Goal: Information Seeking & Learning: Find specific fact

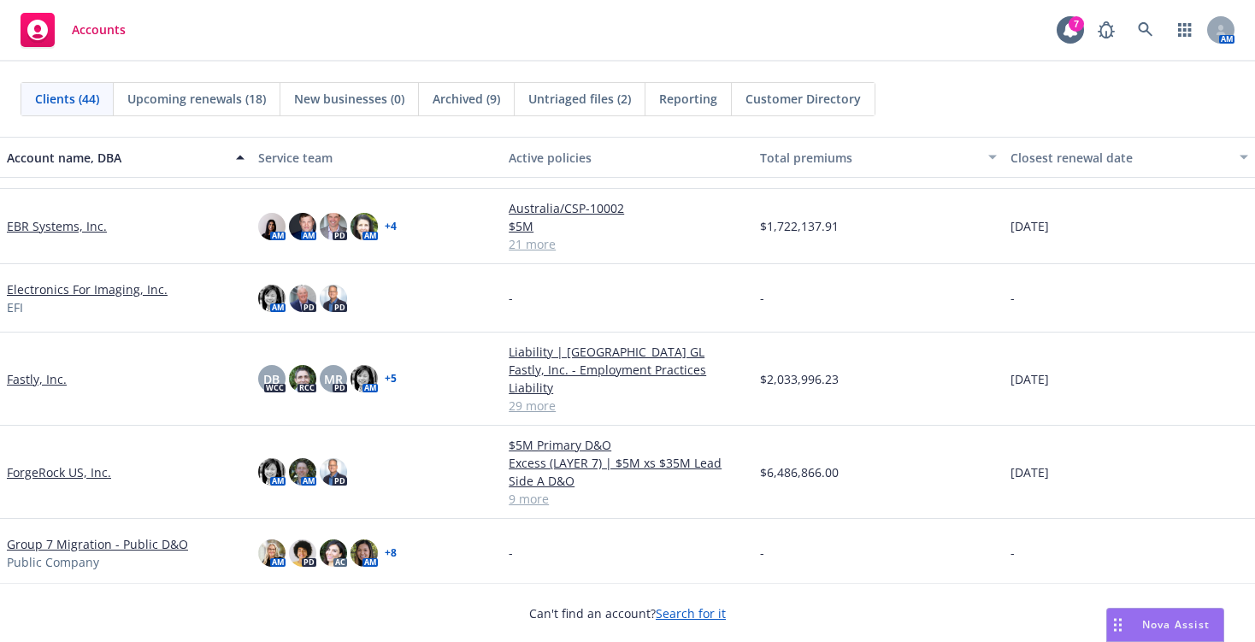
scroll to position [598, 0]
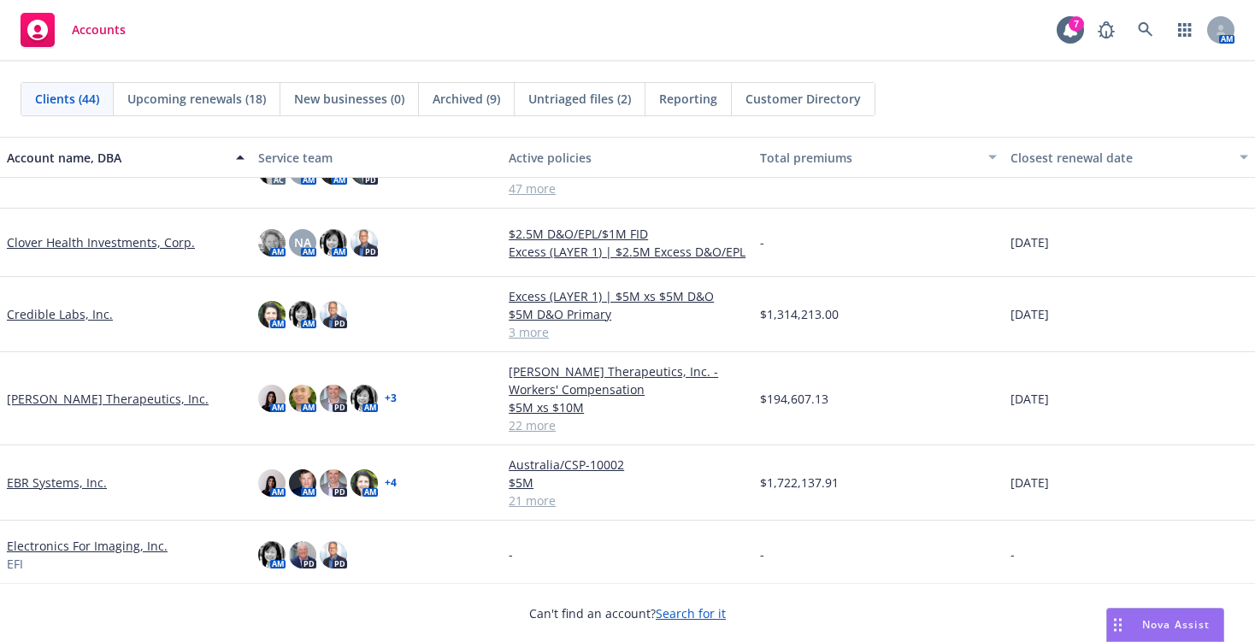
click at [145, 241] on link "Clover Health Investments, Corp." at bounding box center [101, 242] width 188 height 18
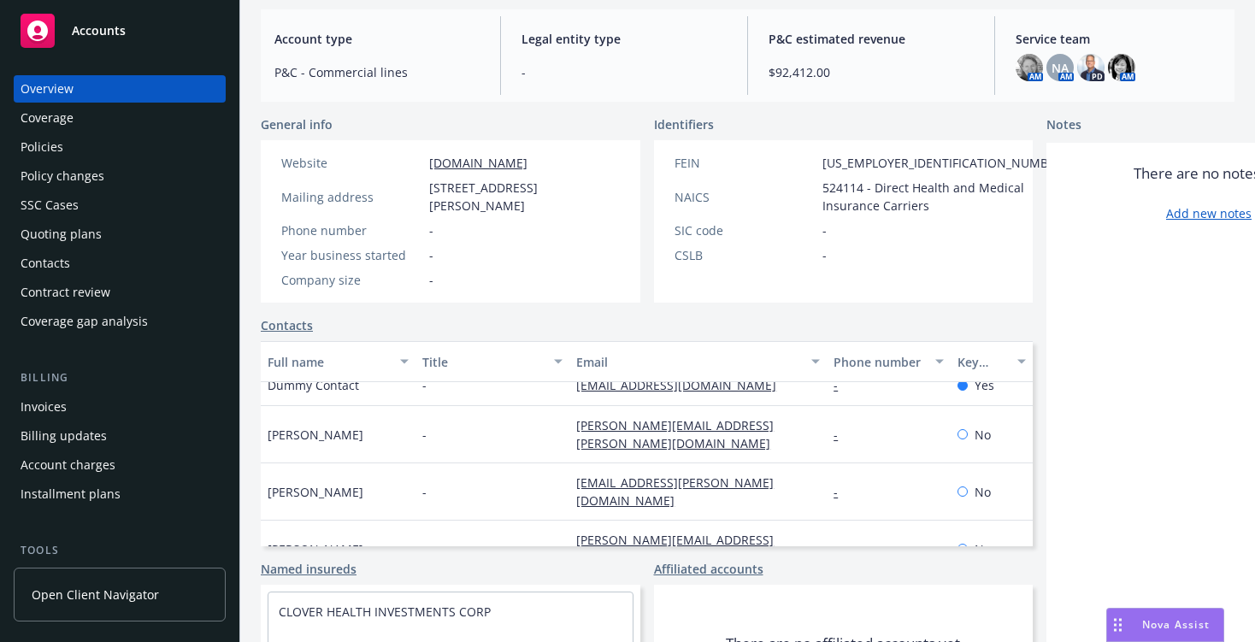
scroll to position [32, 0]
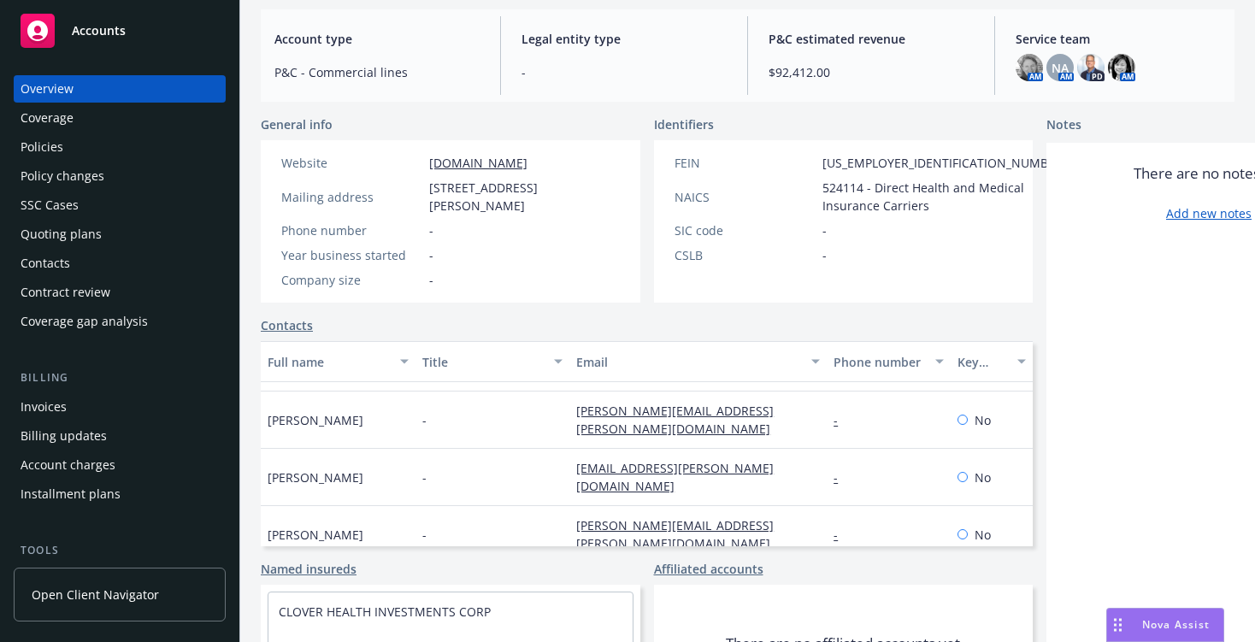
click at [47, 233] on div "Quoting plans" at bounding box center [61, 233] width 81 height 27
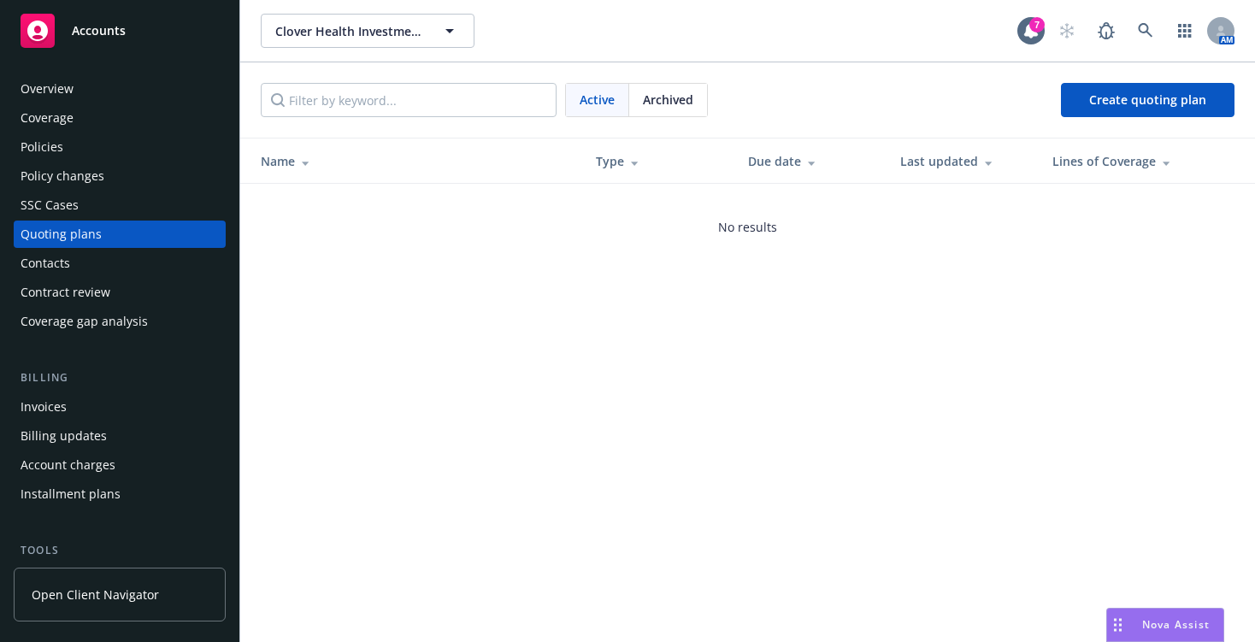
click at [62, 151] on div "Policies" at bounding box center [120, 146] width 198 height 27
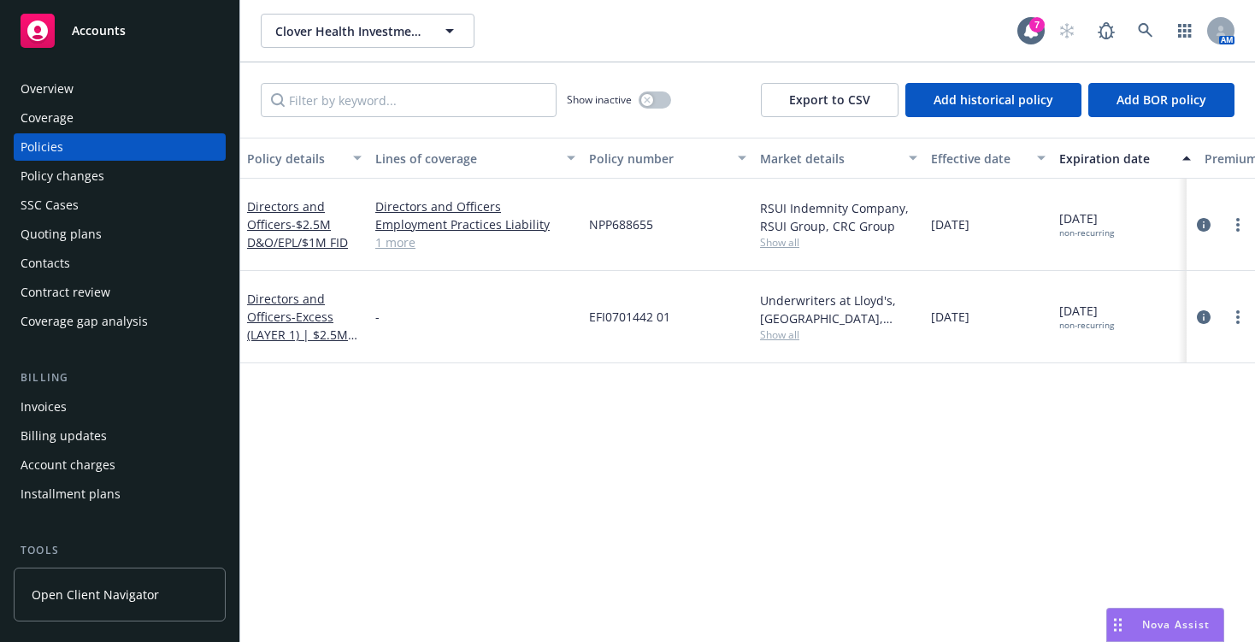
click at [1126, 621] on div "Drag to move" at bounding box center [1117, 624] width 21 height 32
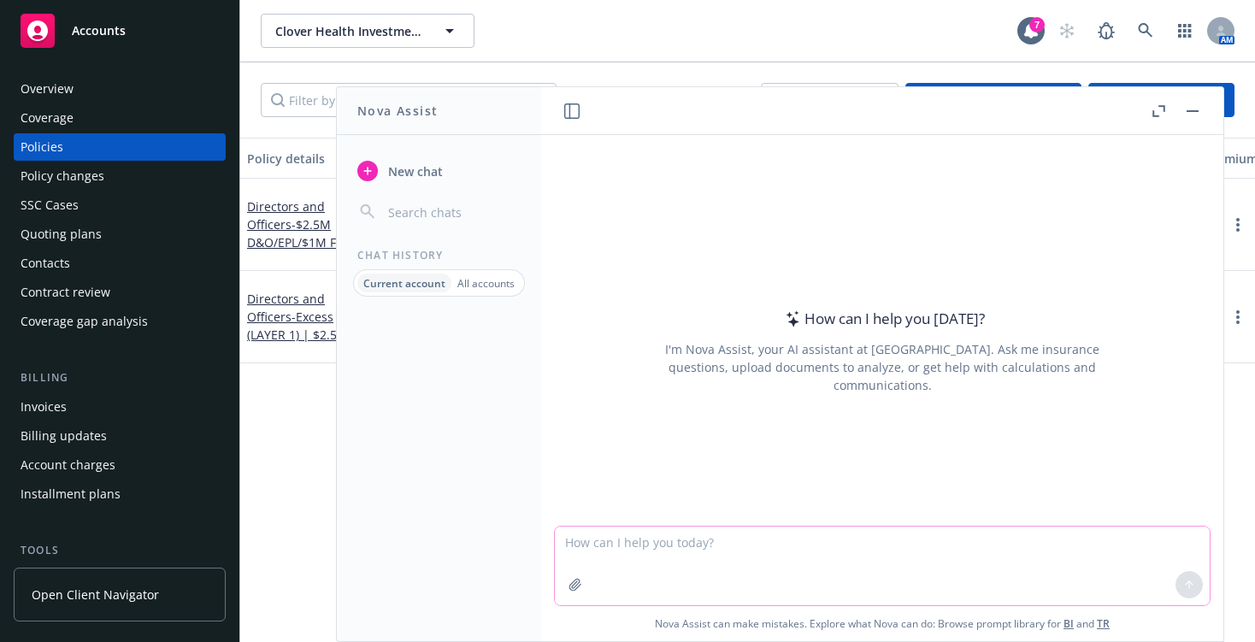
click at [651, 552] on textarea at bounding box center [882, 565] width 655 height 79
click at [731, 544] on textarea "Find policy number" at bounding box center [882, 565] width 655 height 80
paste textarea "HMA4032355325,"
type textarea "Find what Insured has a policy number of HMA4032355325 in Navigator"
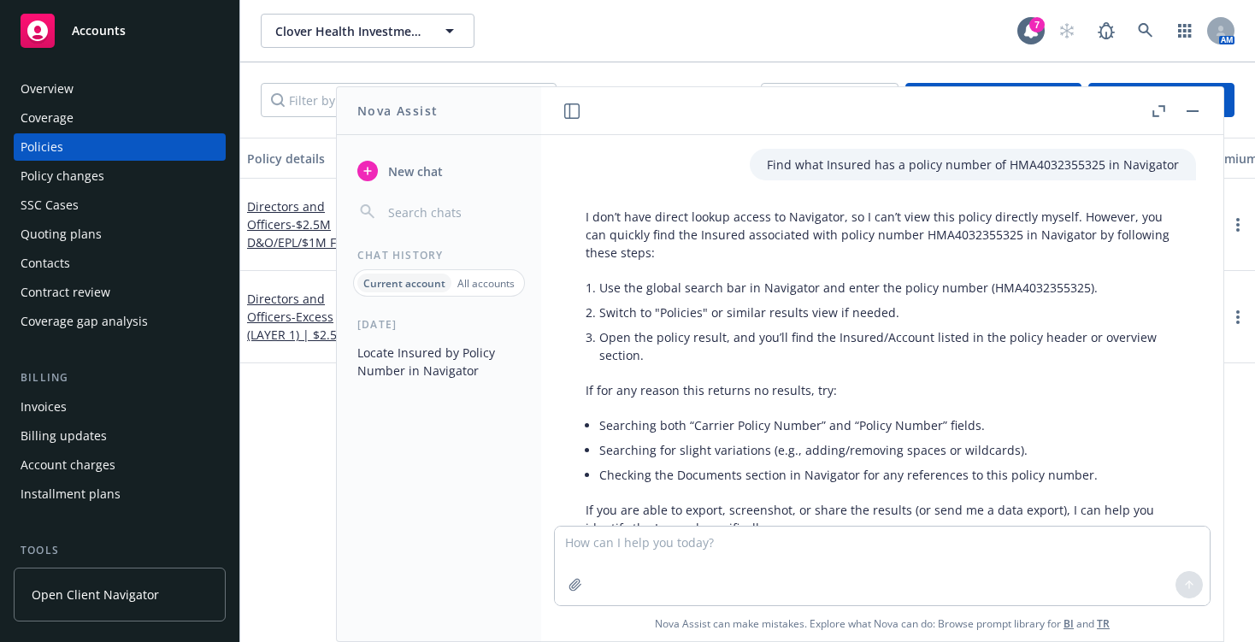
click at [320, 402] on div "Policy details Lines of coverage Policy number Market details Effective date Ex…" at bounding box center [747, 390] width 1014 height 504
click at [1187, 112] on button "button" at bounding box center [1192, 111] width 21 height 21
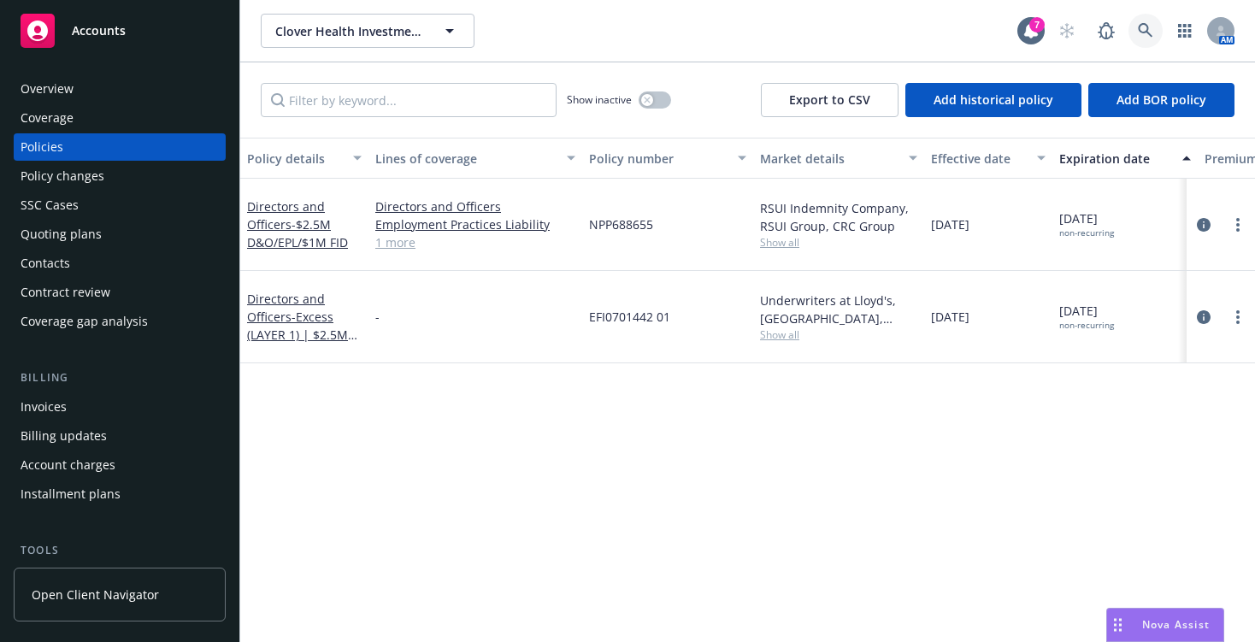
click at [1147, 30] on icon at bounding box center [1144, 30] width 15 height 15
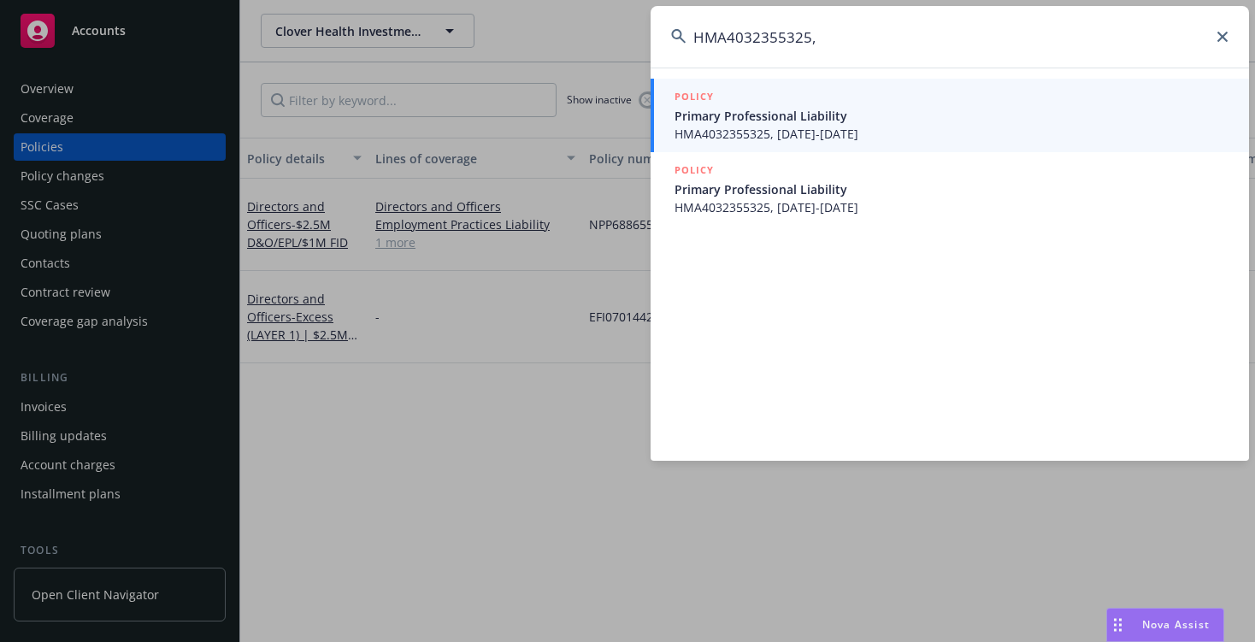
type input "HMA4032355325"
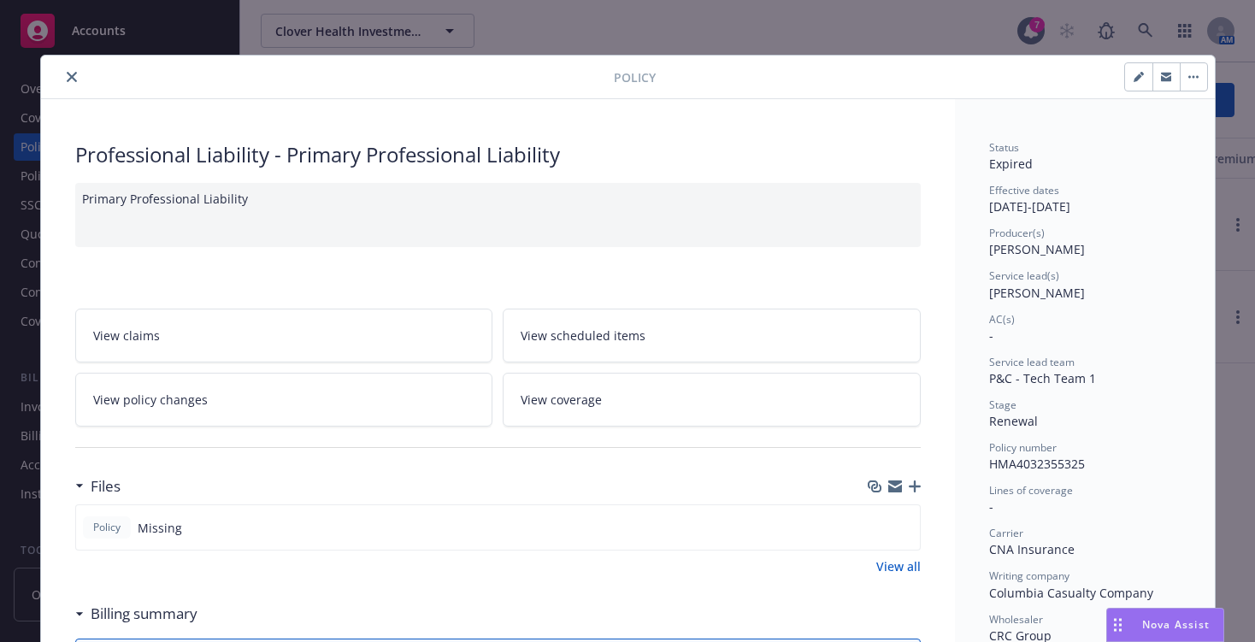
click at [50, 71] on div at bounding box center [331, 77] width 566 height 21
click at [67, 73] on icon "close" at bounding box center [72, 77] width 10 height 10
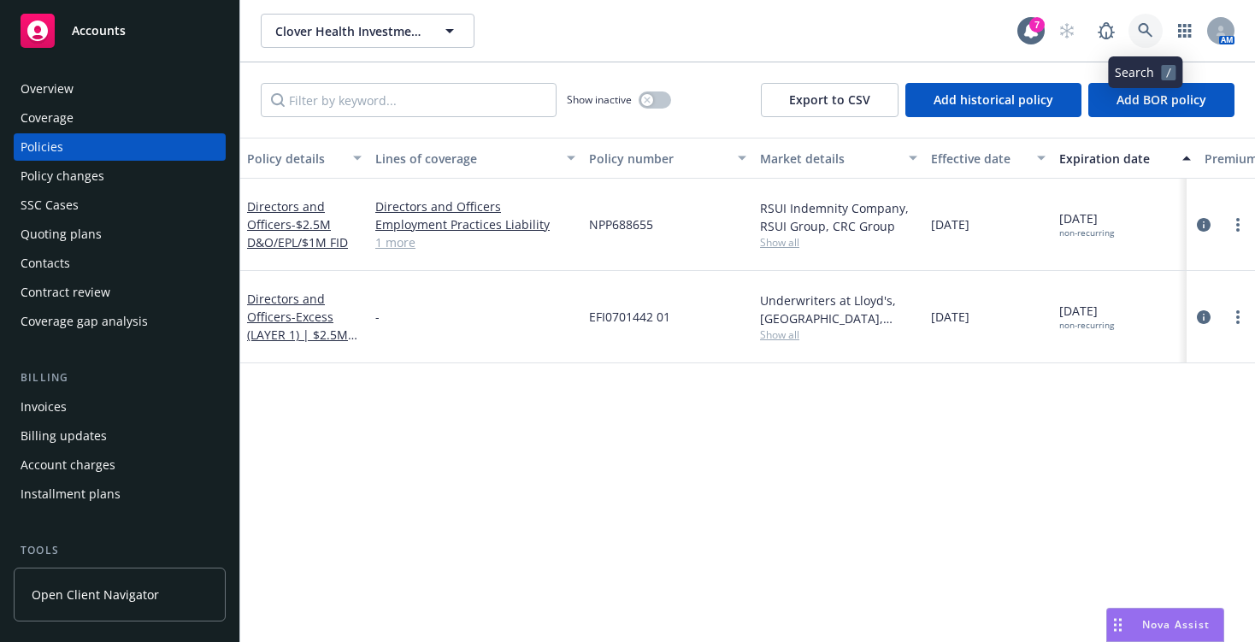
click at [1149, 24] on icon at bounding box center [1144, 30] width 15 height 15
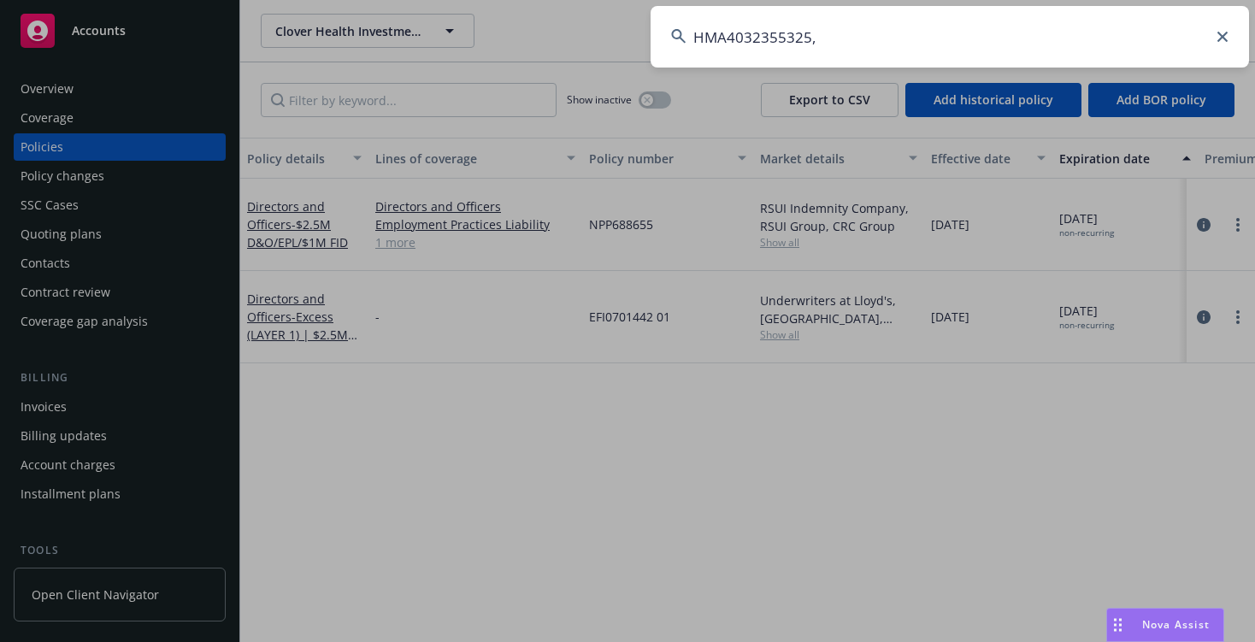
type input "HMA4032355325"
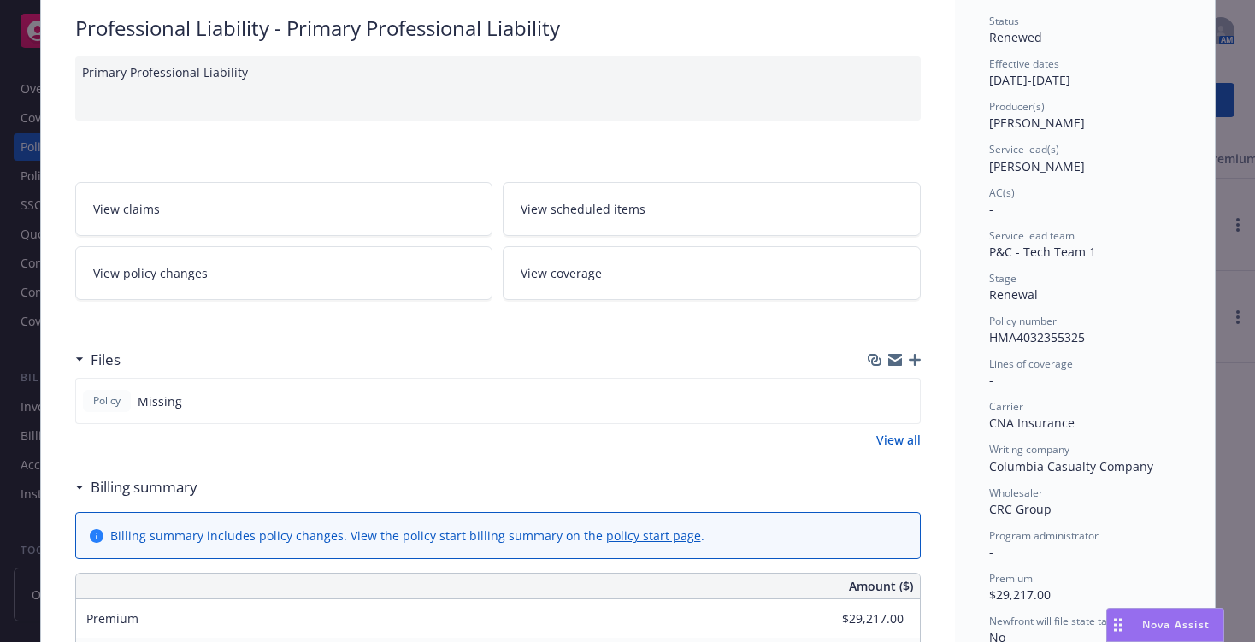
scroll to position [171, 0]
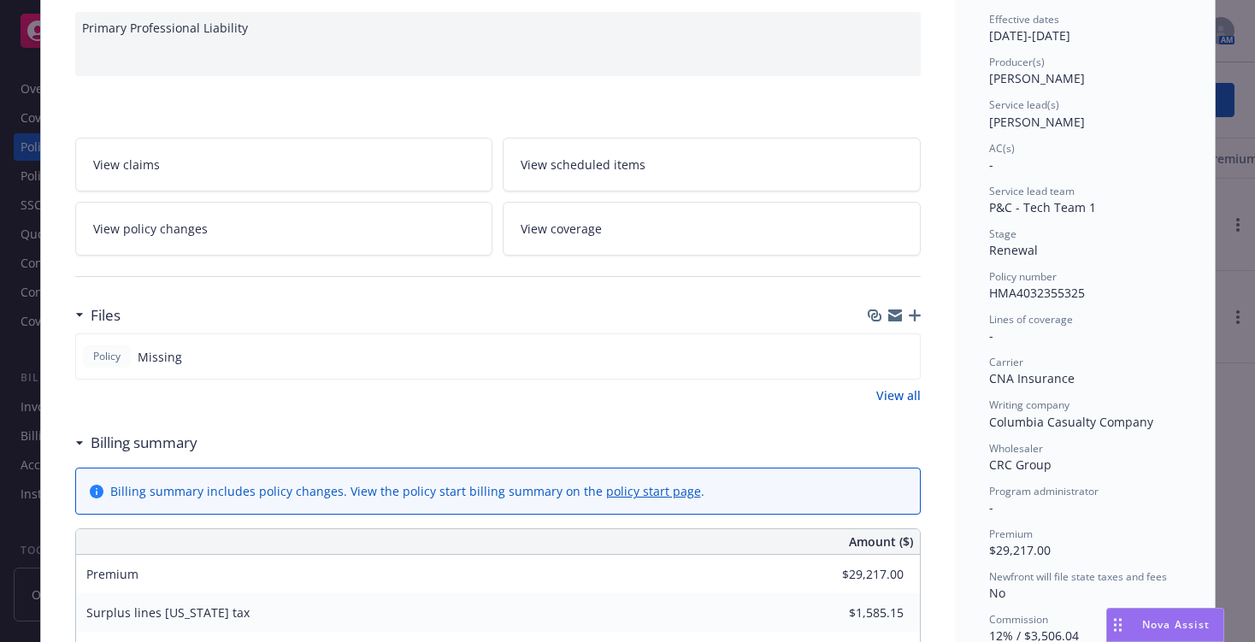
click at [351, 230] on link "View policy changes" at bounding box center [284, 229] width 418 height 54
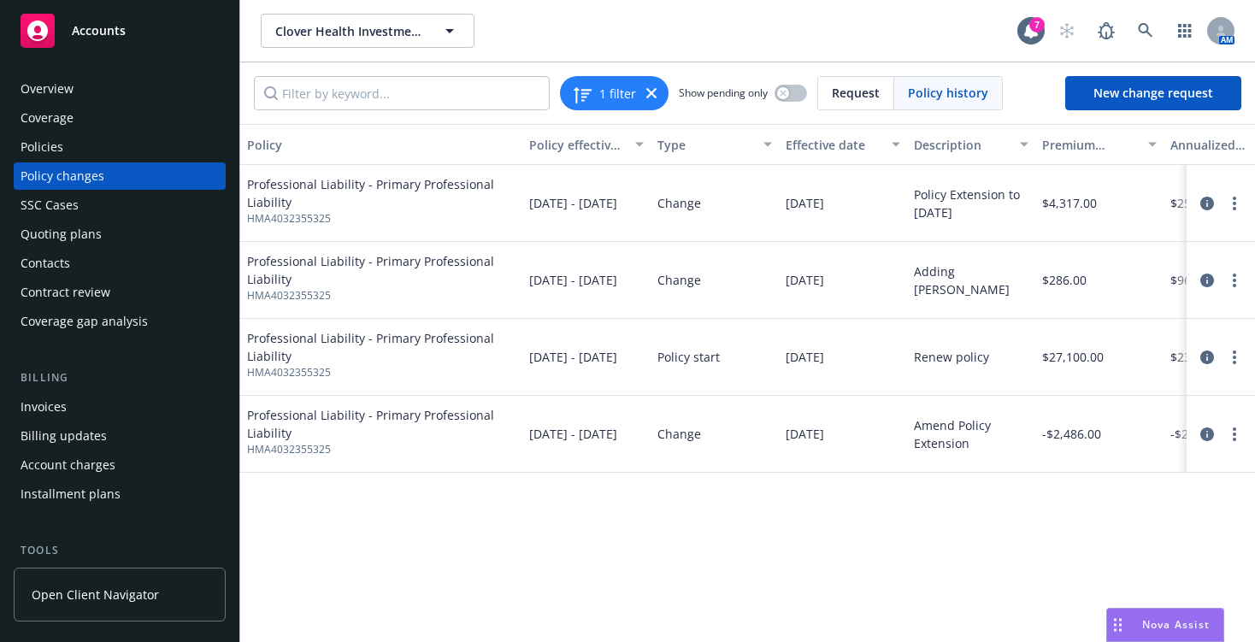
click at [369, 183] on span "Professional Liability - Primary Professional Liability" at bounding box center [381, 193] width 268 height 36
click at [1237, 208] on link "more" at bounding box center [1234, 203] width 21 height 21
drag, startPoint x: 1060, startPoint y: 530, endPoint x: 1200, endPoint y: 282, distance: 284.7
click at [1060, 517] on div "Policy Policy effective dates Type Effective date Description Premium change An…" at bounding box center [747, 383] width 1014 height 518
click at [1202, 206] on icon "circleInformation" at bounding box center [1207, 204] width 14 height 14
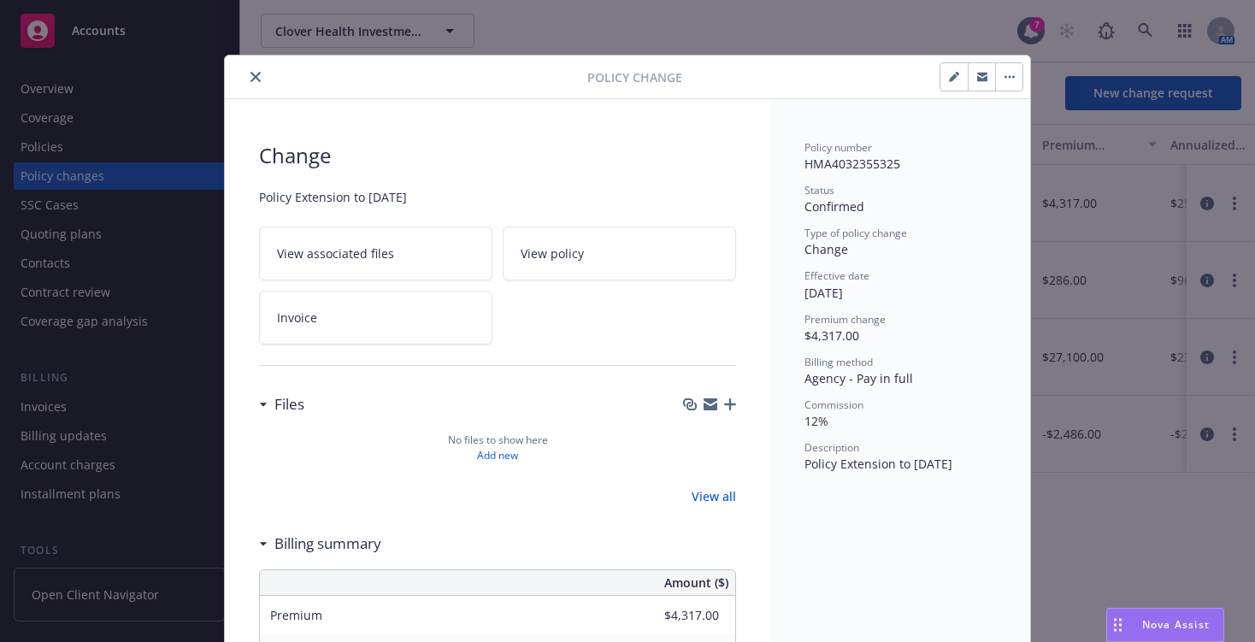
scroll to position [51, 0]
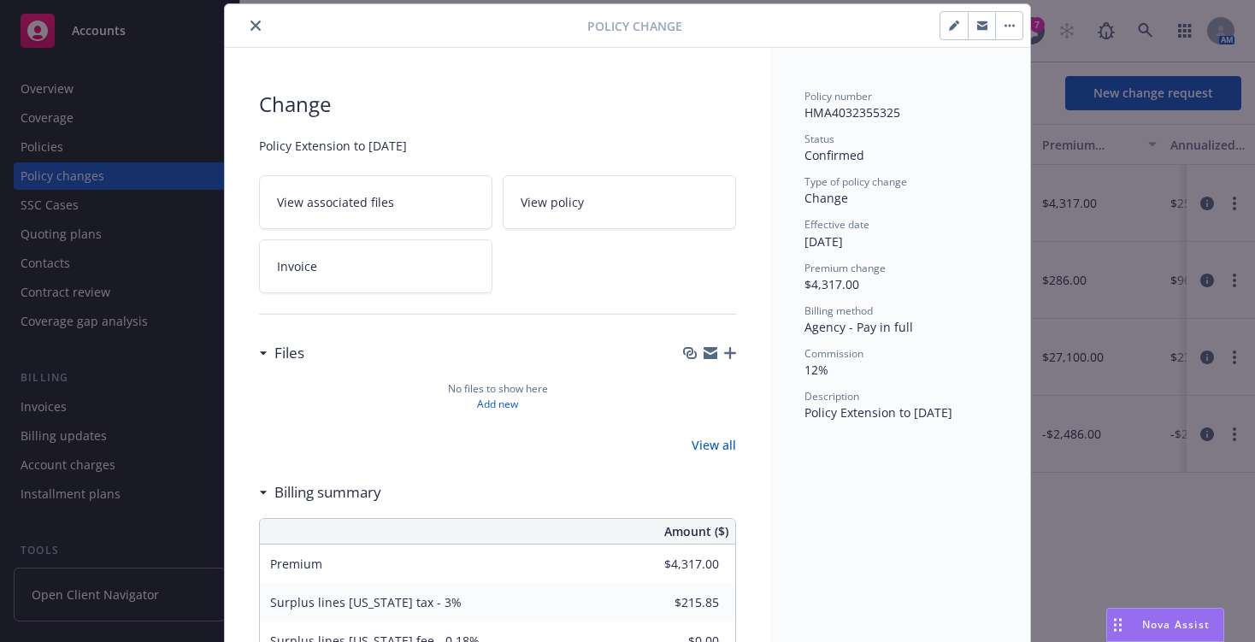
click at [256, 21] on button "close" at bounding box center [255, 25] width 21 height 21
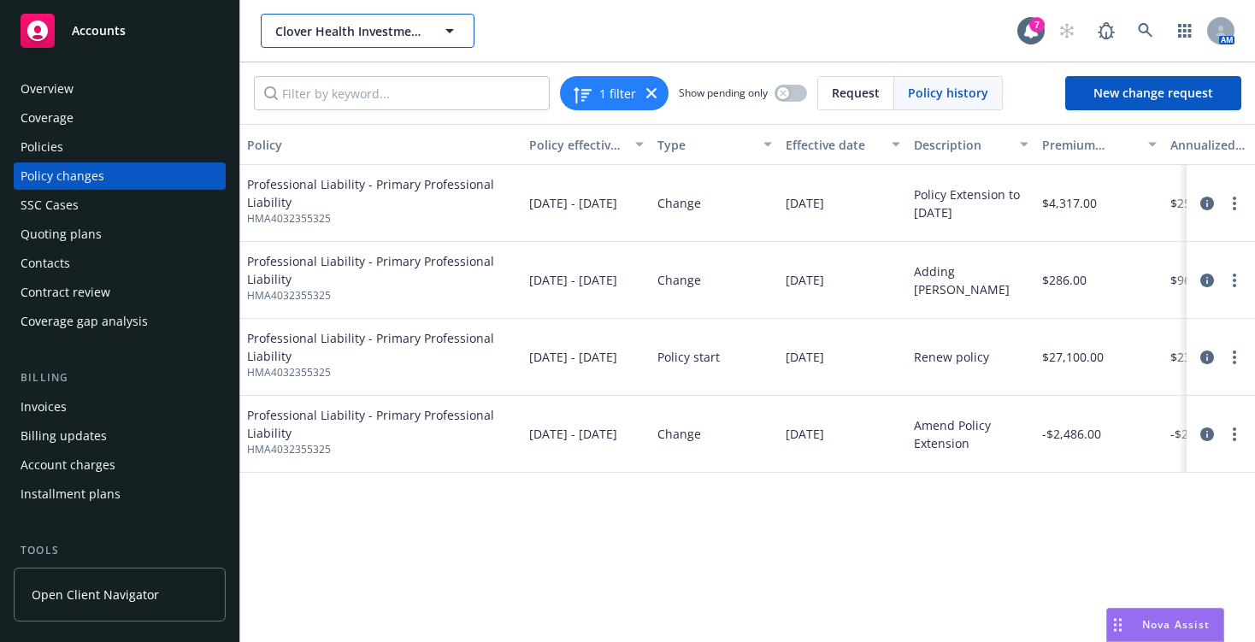
click at [456, 25] on icon "button" at bounding box center [449, 31] width 21 height 21
click at [456, 25] on div at bounding box center [368, 31] width 214 height 34
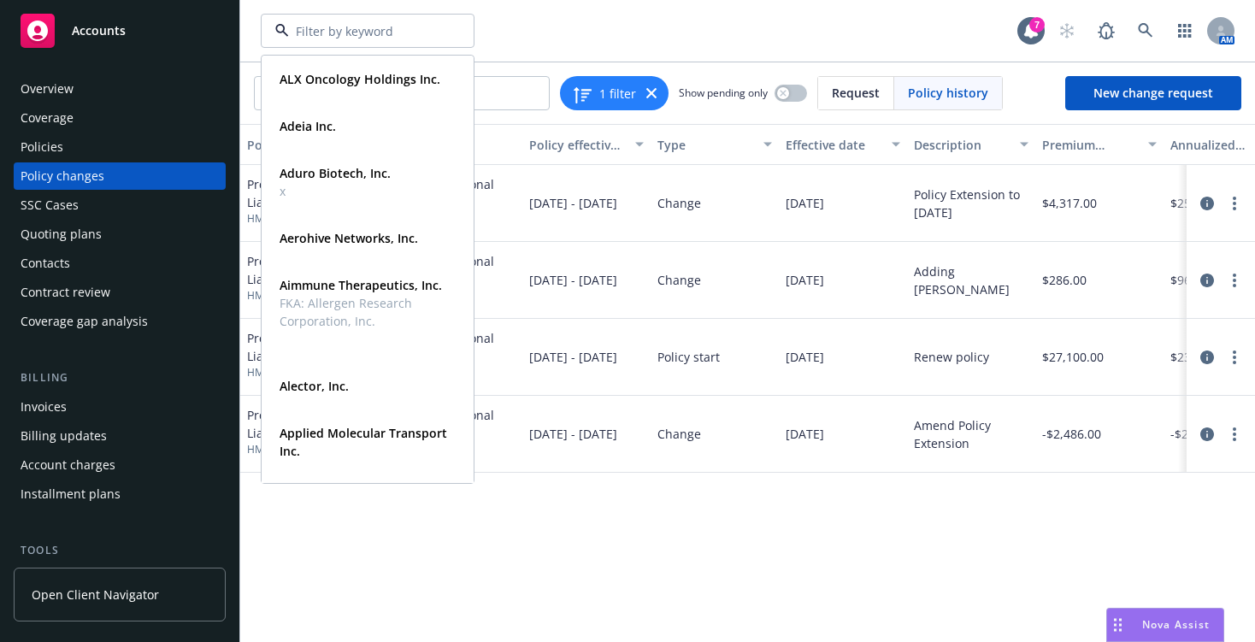
click at [563, 24] on div "ALX Oncology Holdings Inc. Type Commercial FEIN [US_EMPLOYER_IDENTIFICATION_NUM…" at bounding box center [639, 31] width 756 height 34
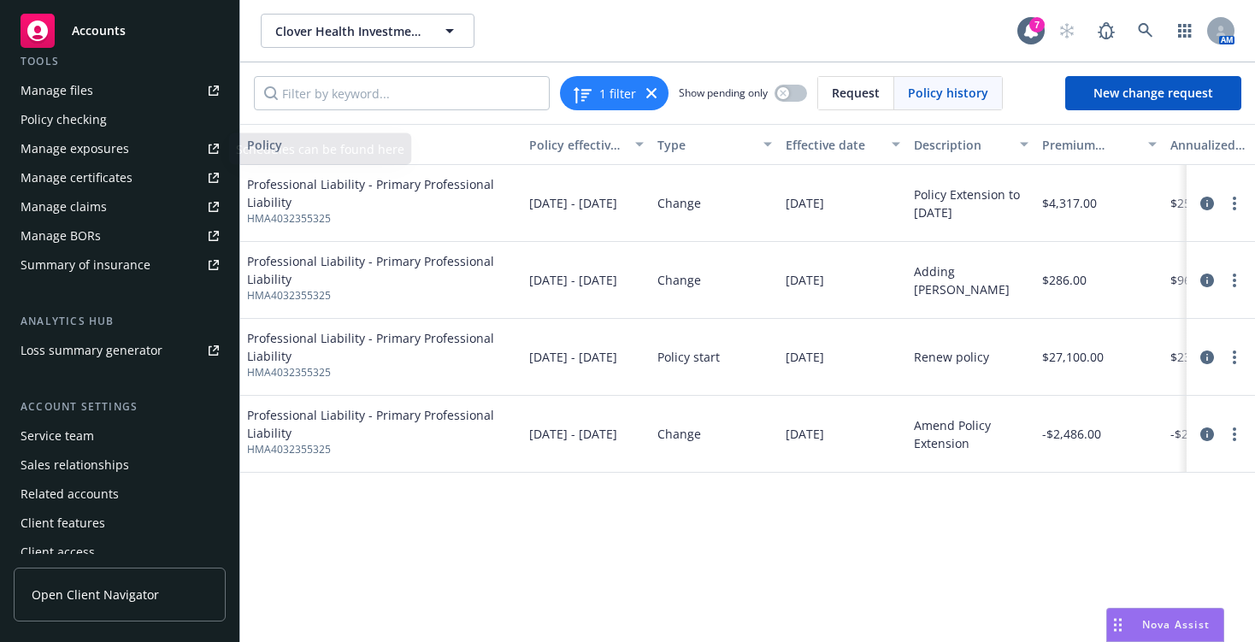
scroll to position [500, 0]
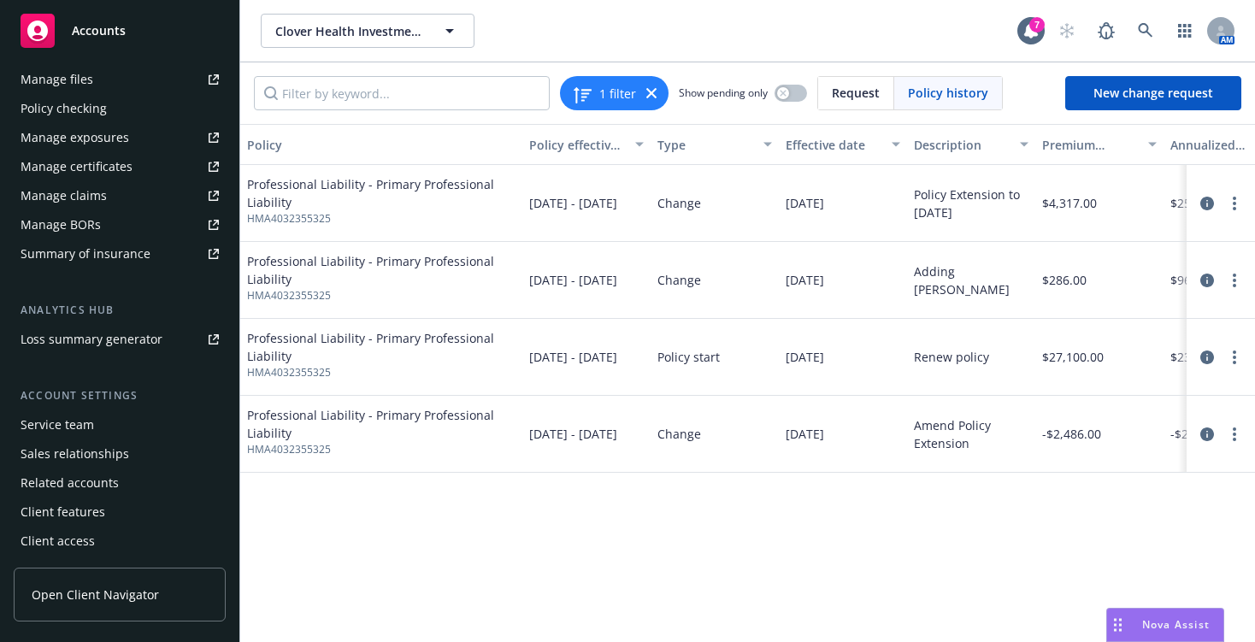
click at [67, 419] on div "Service team" at bounding box center [57, 424] width 73 height 27
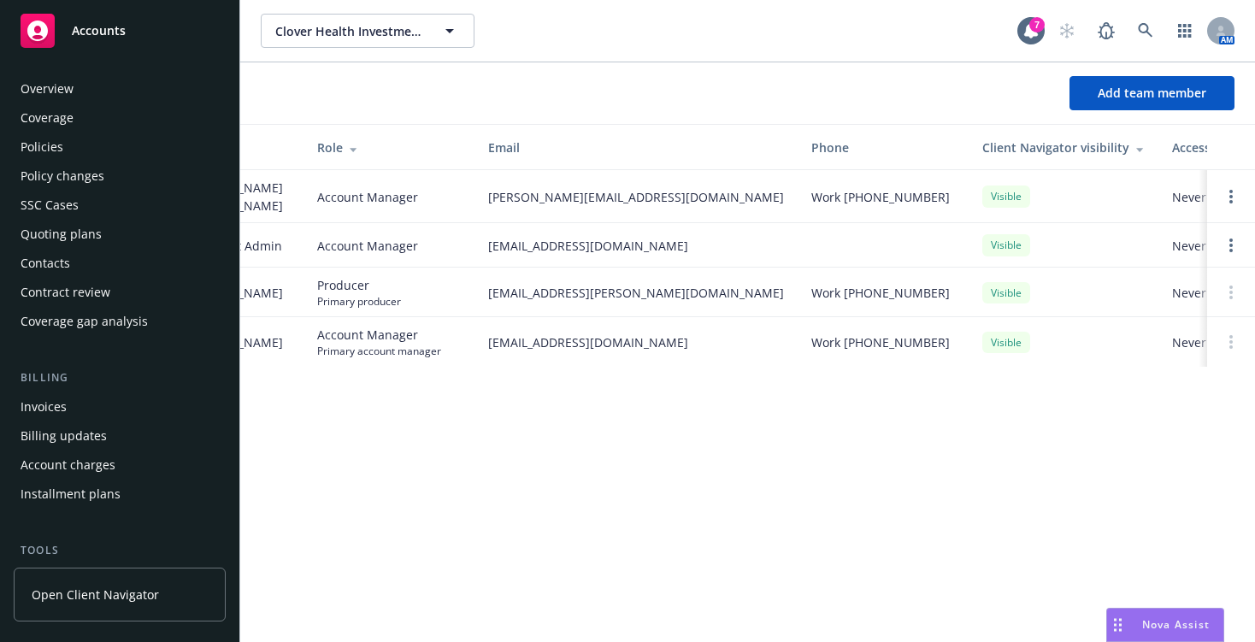
click at [332, 456] on div "Clover Health Investments, Corp. Clover Health Investments, Corp. 7 AM Add team…" at bounding box center [747, 321] width 1014 height 642
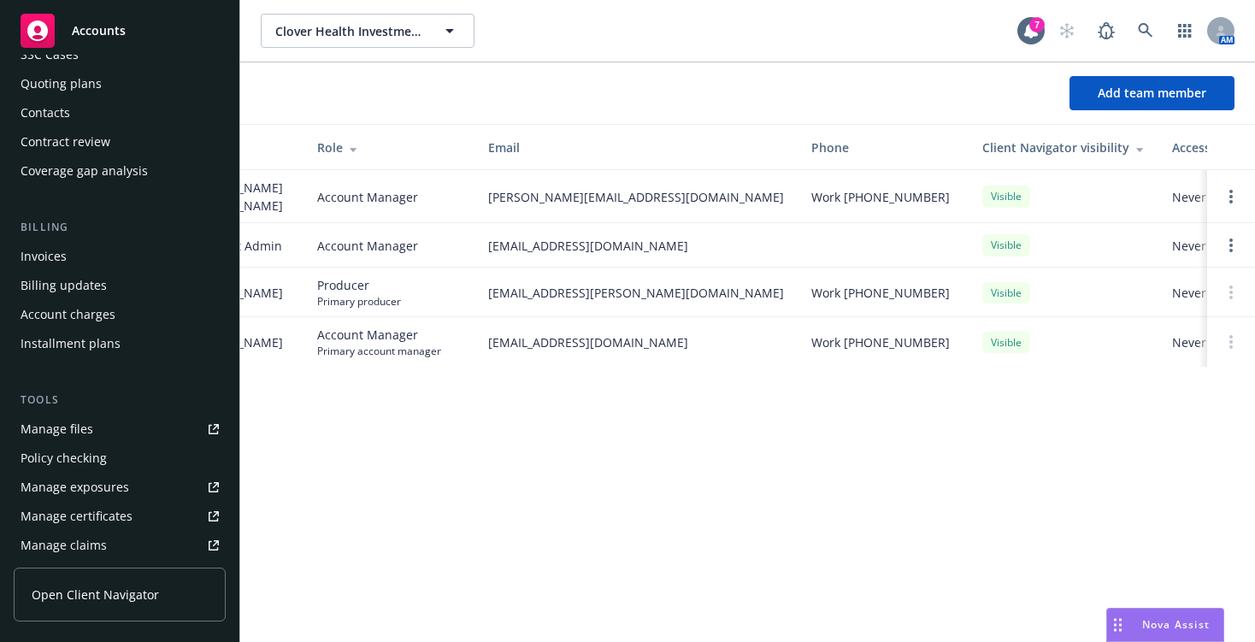
scroll to position [171, 0]
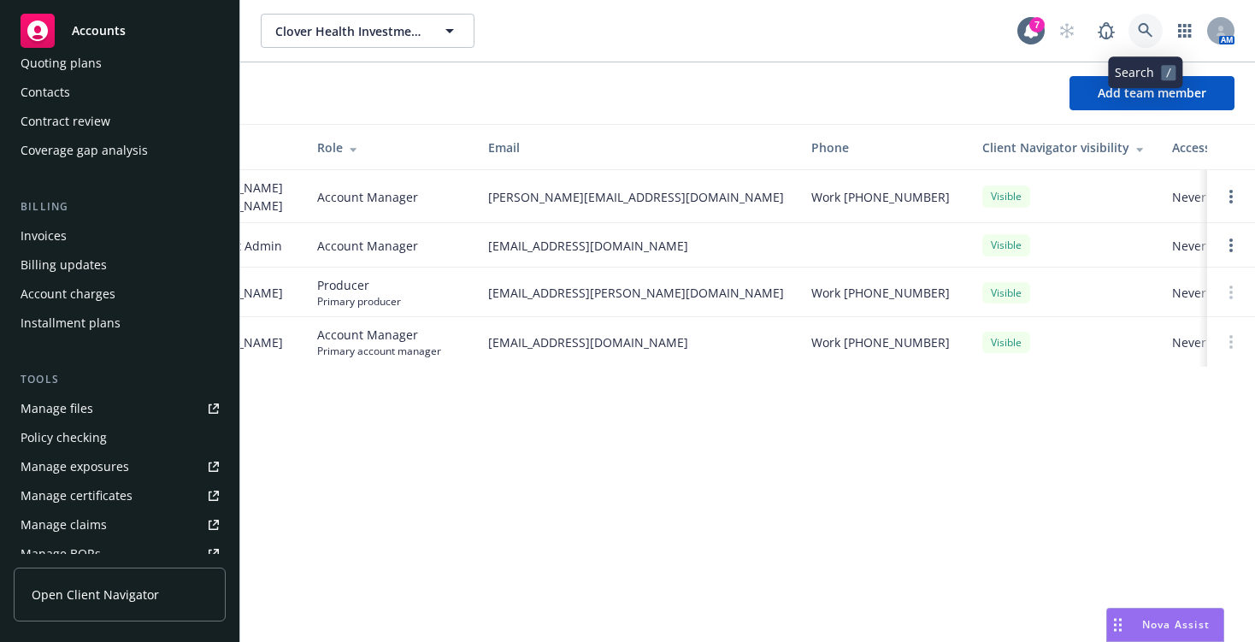
click at [1150, 23] on icon at bounding box center [1144, 30] width 15 height 15
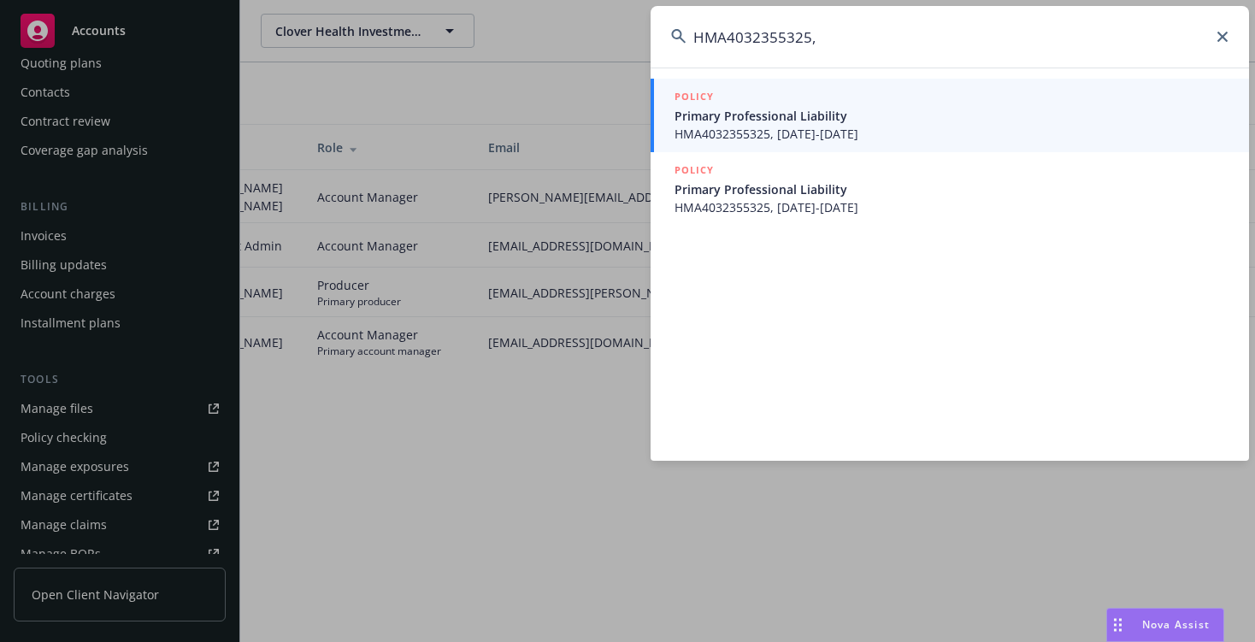
type input "HMA4032355325"
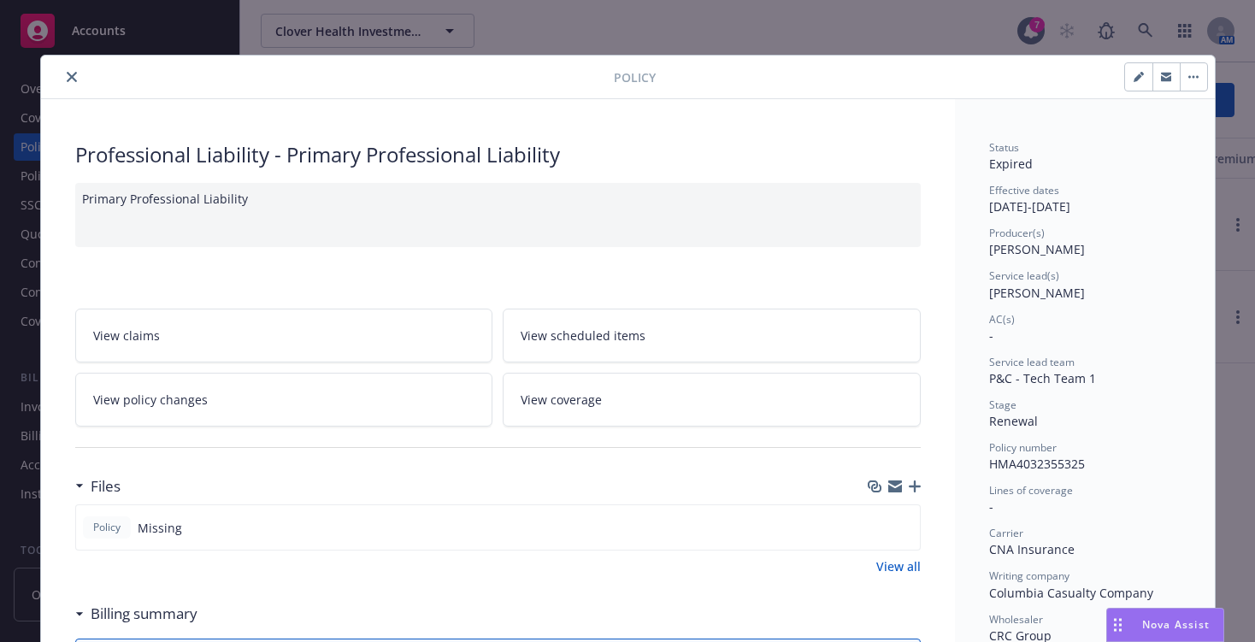
click at [67, 73] on icon "close" at bounding box center [72, 77] width 10 height 10
